Goal: Check status: Check status

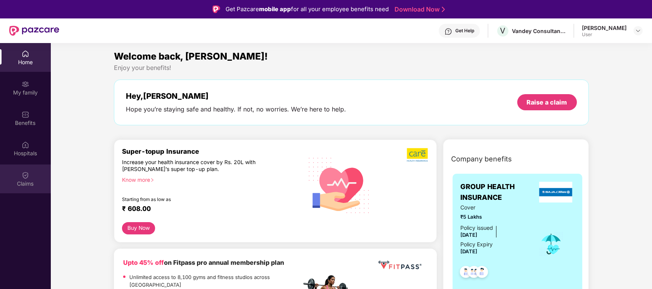
click at [23, 172] on img at bounding box center [26, 176] width 8 height 8
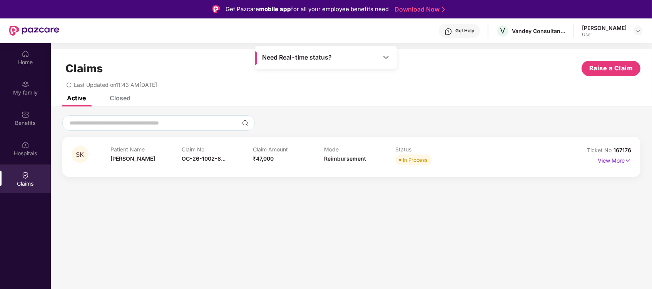
click at [111, 105] on div "Closed" at bounding box center [114, 98] width 32 height 17
click at [605, 160] on p "View More" at bounding box center [613, 160] width 33 height 10
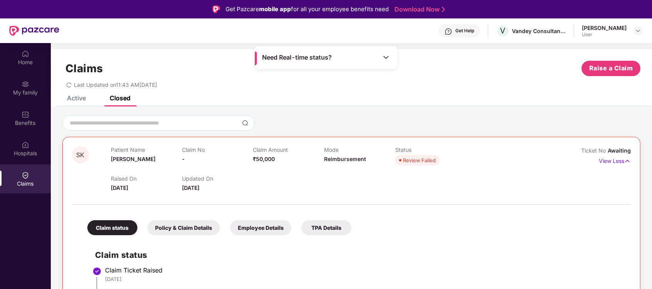
scroll to position [43, 0]
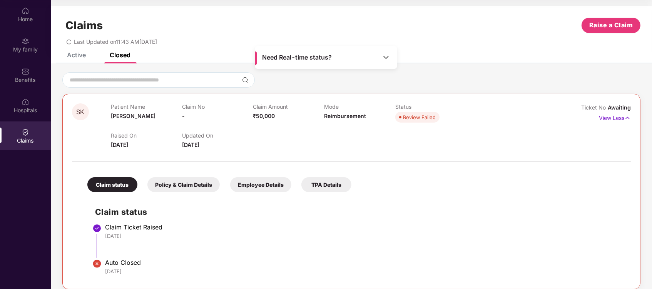
click at [115, 193] on div "Claim status Policy & Claim Details Employee Details TPA Details Claim status C…" at bounding box center [351, 223] width 558 height 114
click at [186, 185] on div "Policy & Claim Details" at bounding box center [183, 184] width 72 height 15
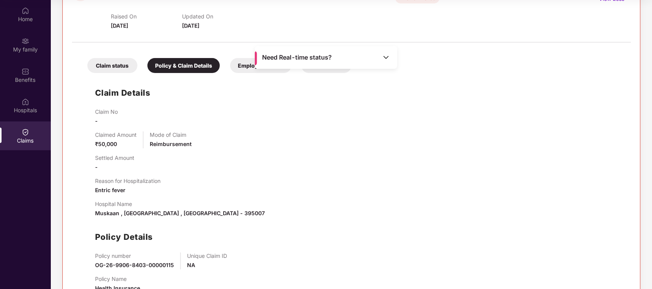
scroll to position [146, 0]
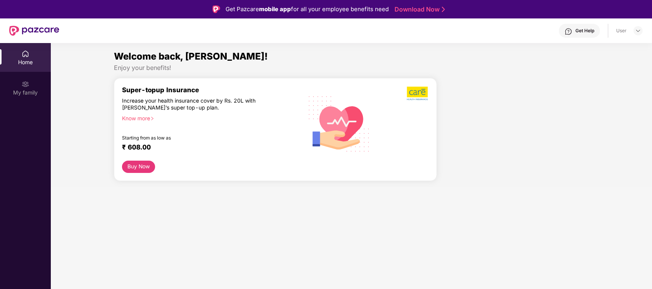
drag, startPoint x: 647, startPoint y: 94, endPoint x: 654, endPoint y: 197, distance: 102.5
click at [651, 197] on html "Get Pazcare mobile app for all your employee benefits need Download Now Get Hel…" at bounding box center [326, 144] width 652 height 289
click at [50, 143] on div "Home My family" at bounding box center [25, 187] width 51 height 289
